Goal: Navigation & Orientation: Find specific page/section

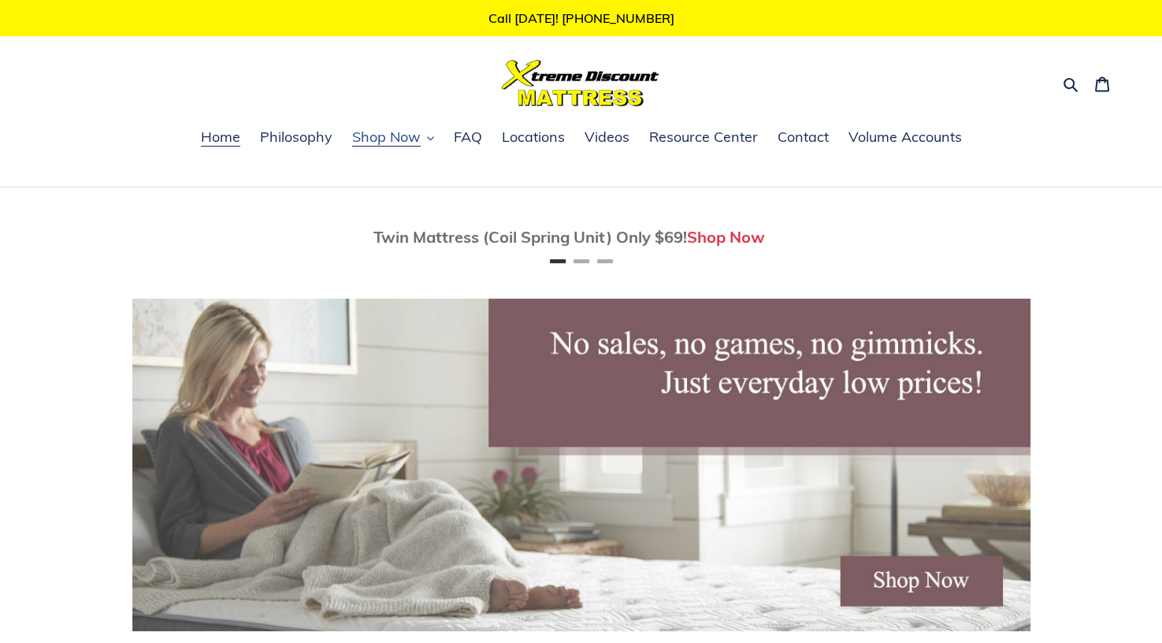
click at [394, 135] on span "Shop Now" at bounding box center [386, 137] width 69 height 19
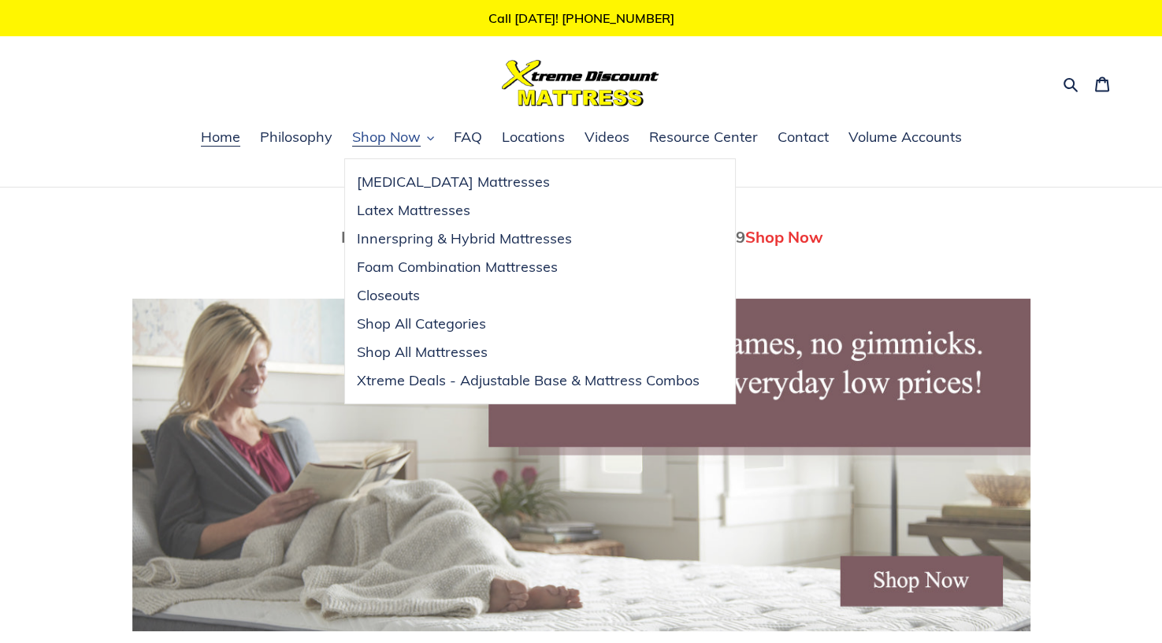
scroll to position [0, 897]
click at [388, 347] on span "Shop All Mattresses" at bounding box center [422, 352] width 131 height 19
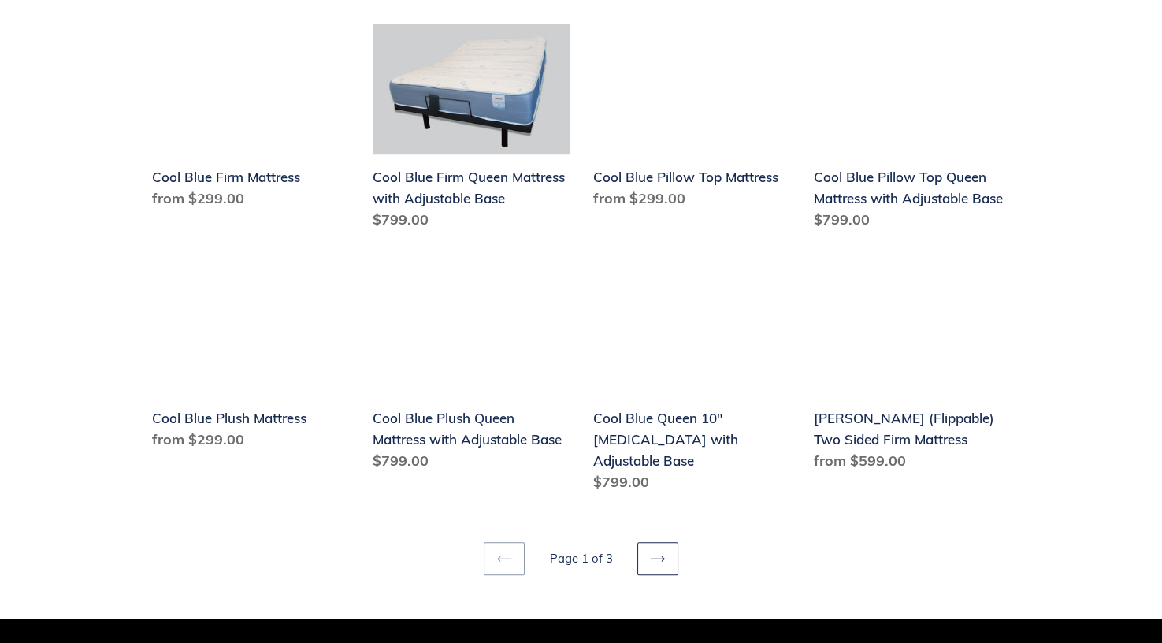
scroll to position [1862, 0]
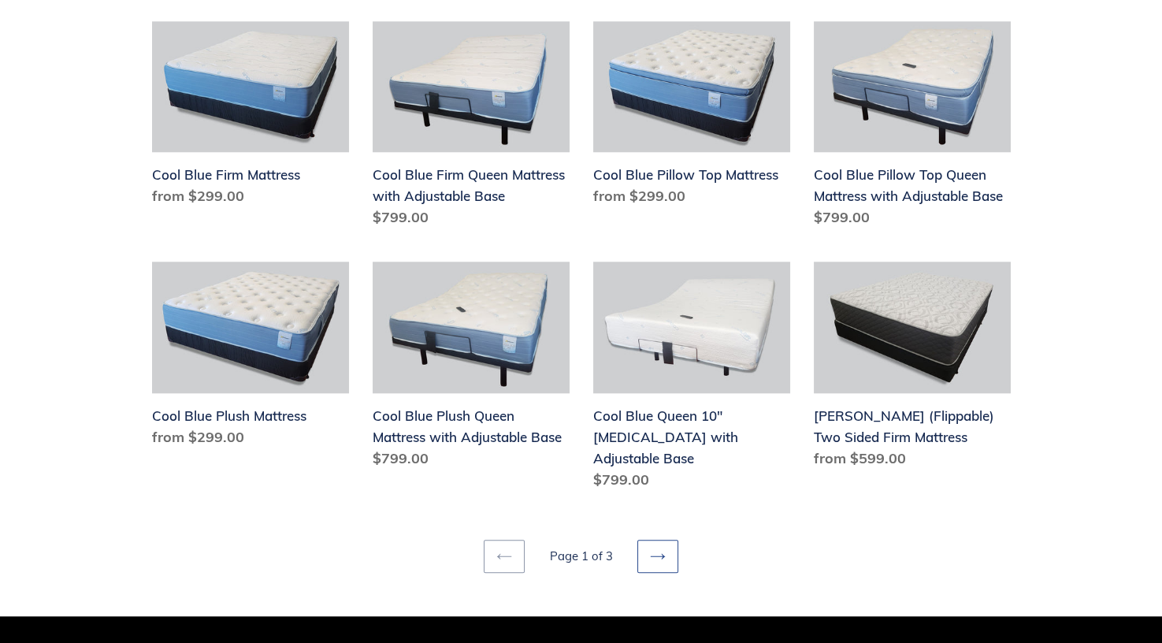
click at [651, 548] on icon at bounding box center [658, 556] width 16 height 16
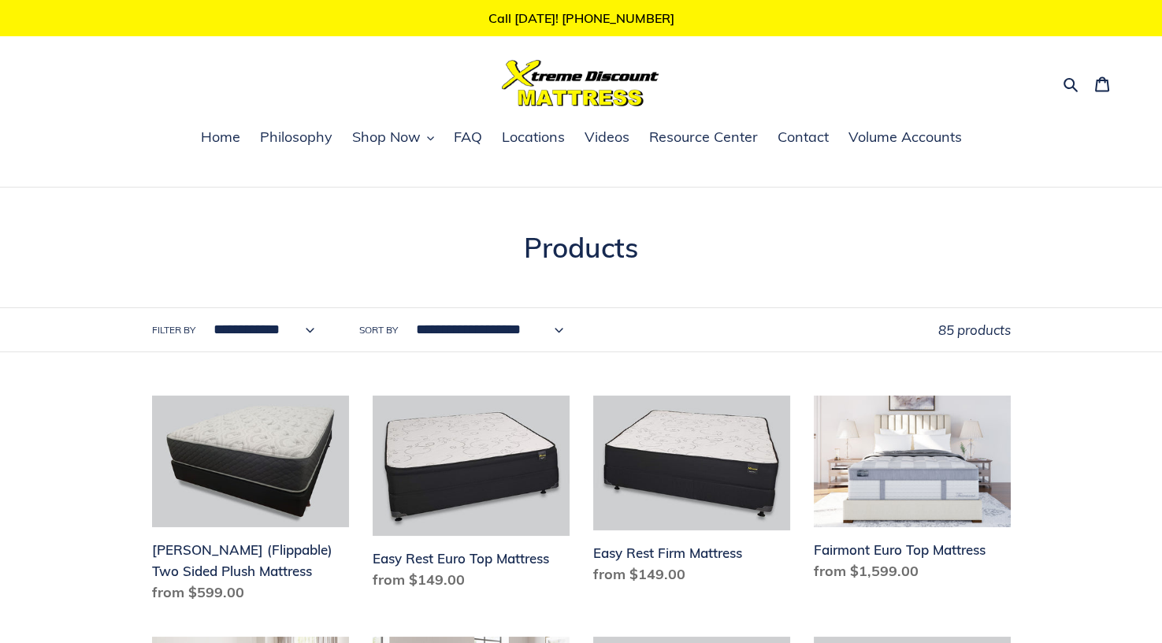
click at [563, 329] on select "**********" at bounding box center [485, 329] width 169 height 43
click at [789, 232] on h1 "Collection: Products" at bounding box center [581, 247] width 859 height 33
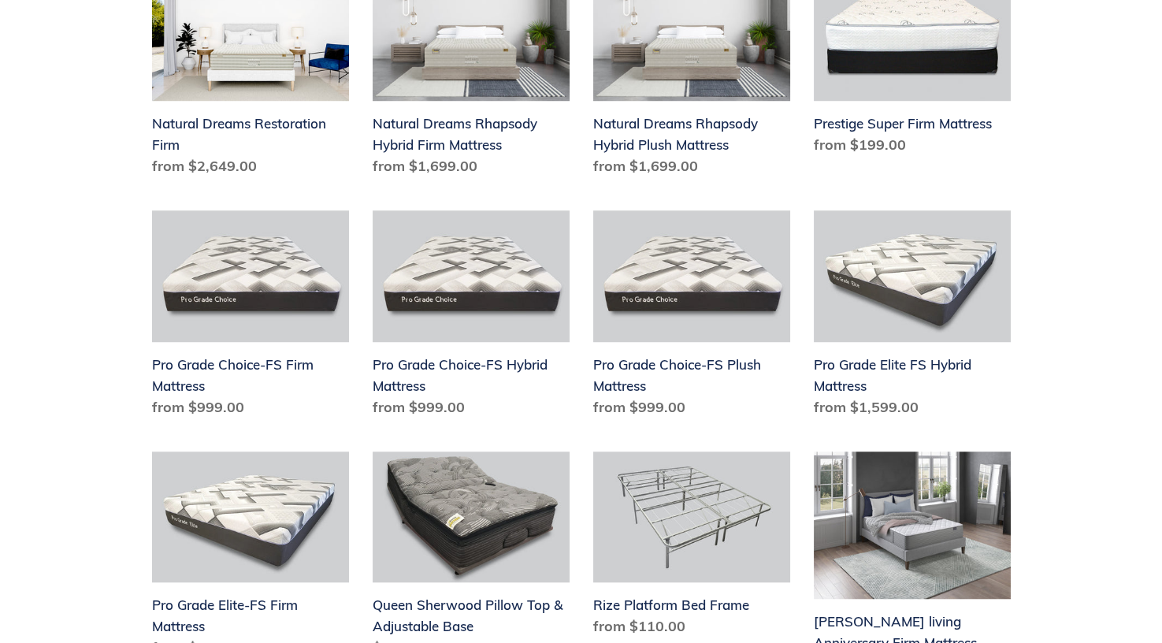
scroll to position [2241, 0]
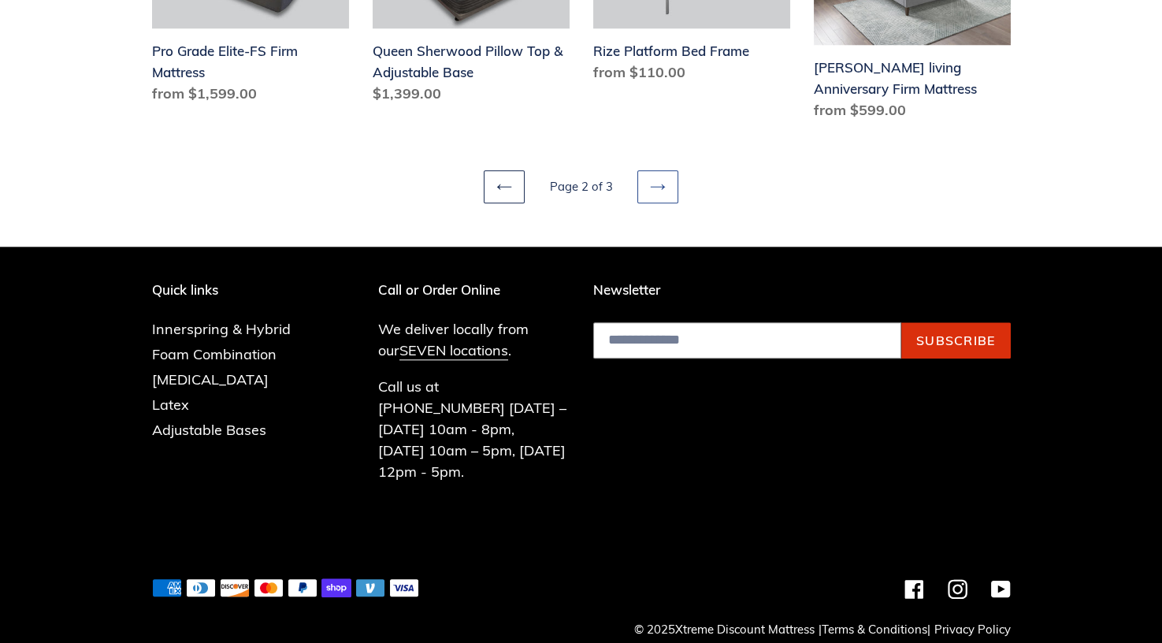
click at [657, 173] on link "Next page" at bounding box center [657, 186] width 41 height 33
